Goal: Task Accomplishment & Management: Use online tool/utility

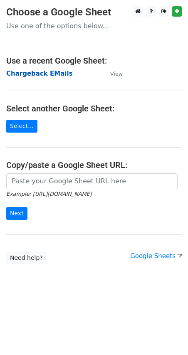
click at [32, 76] on strong "Chargeback EMails" at bounding box center [39, 73] width 66 height 7
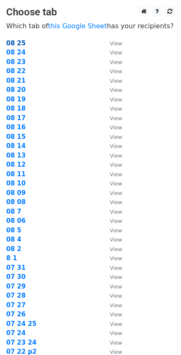
click at [19, 40] on strong "08 25" at bounding box center [16, 42] width 20 height 7
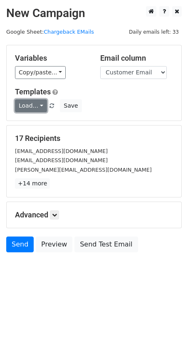
click at [35, 102] on link "Load..." at bounding box center [31, 105] width 32 height 13
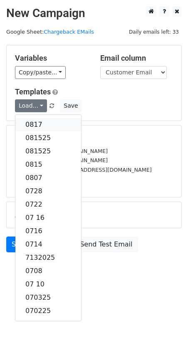
click at [39, 127] on link "0817" at bounding box center [48, 124] width 66 height 13
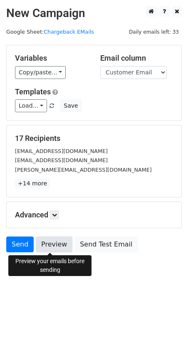
click at [50, 243] on link "Preview" at bounding box center [54, 244] width 37 height 16
